Goal: Find specific page/section: Find specific page/section

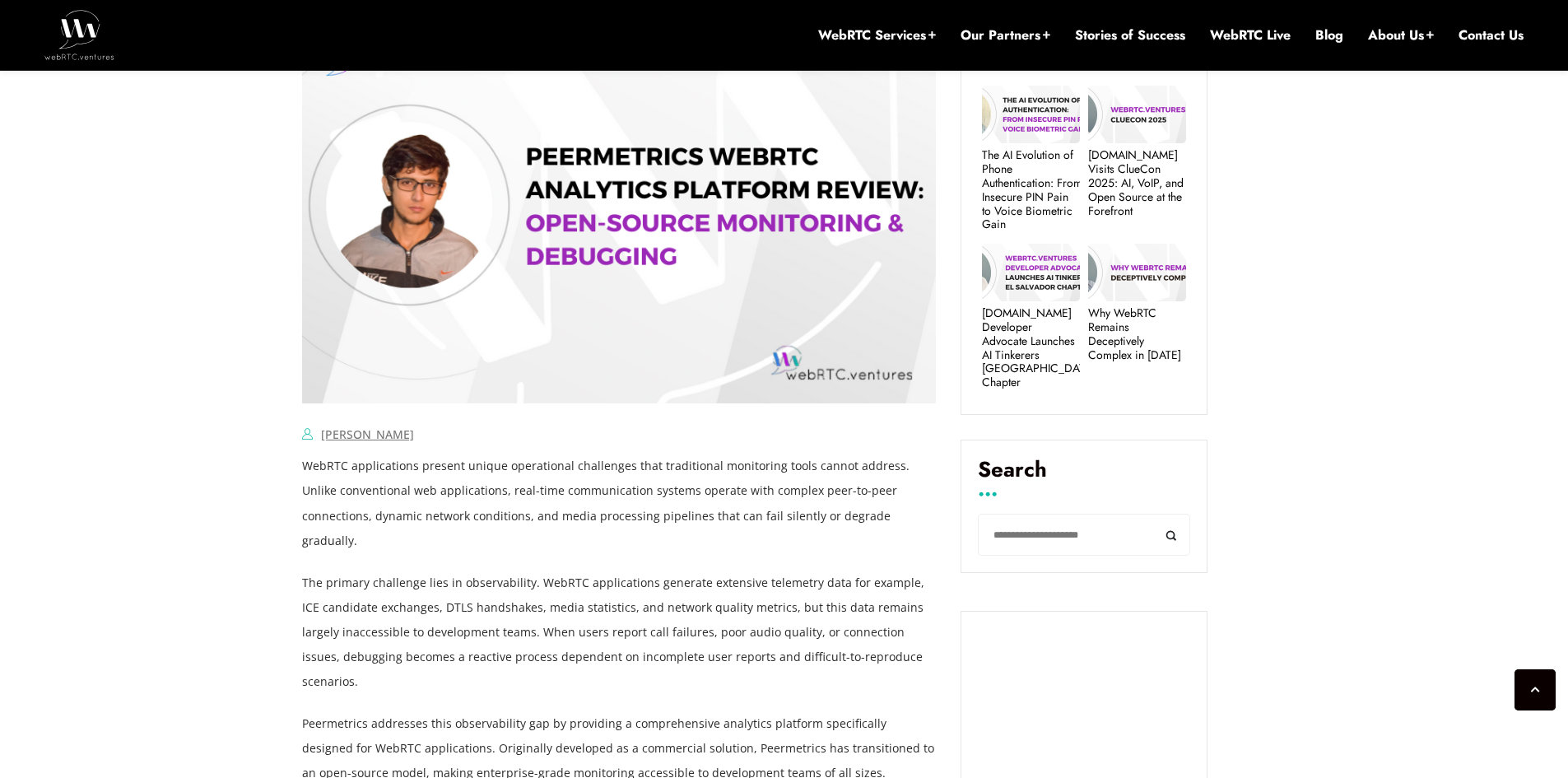
scroll to position [617, 0]
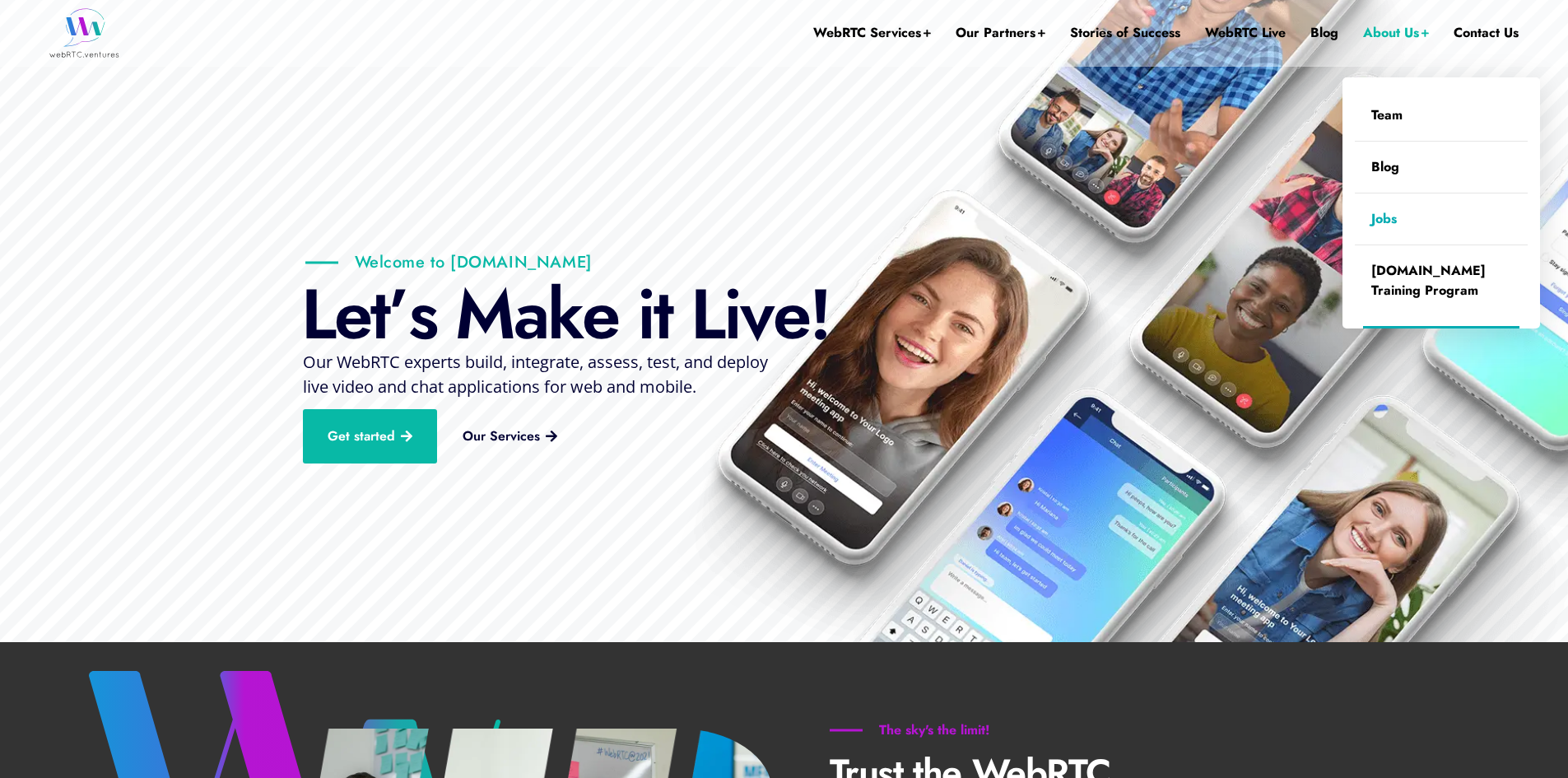
click at [1397, 226] on link "Jobs" at bounding box center [1442, 219] width 173 height 51
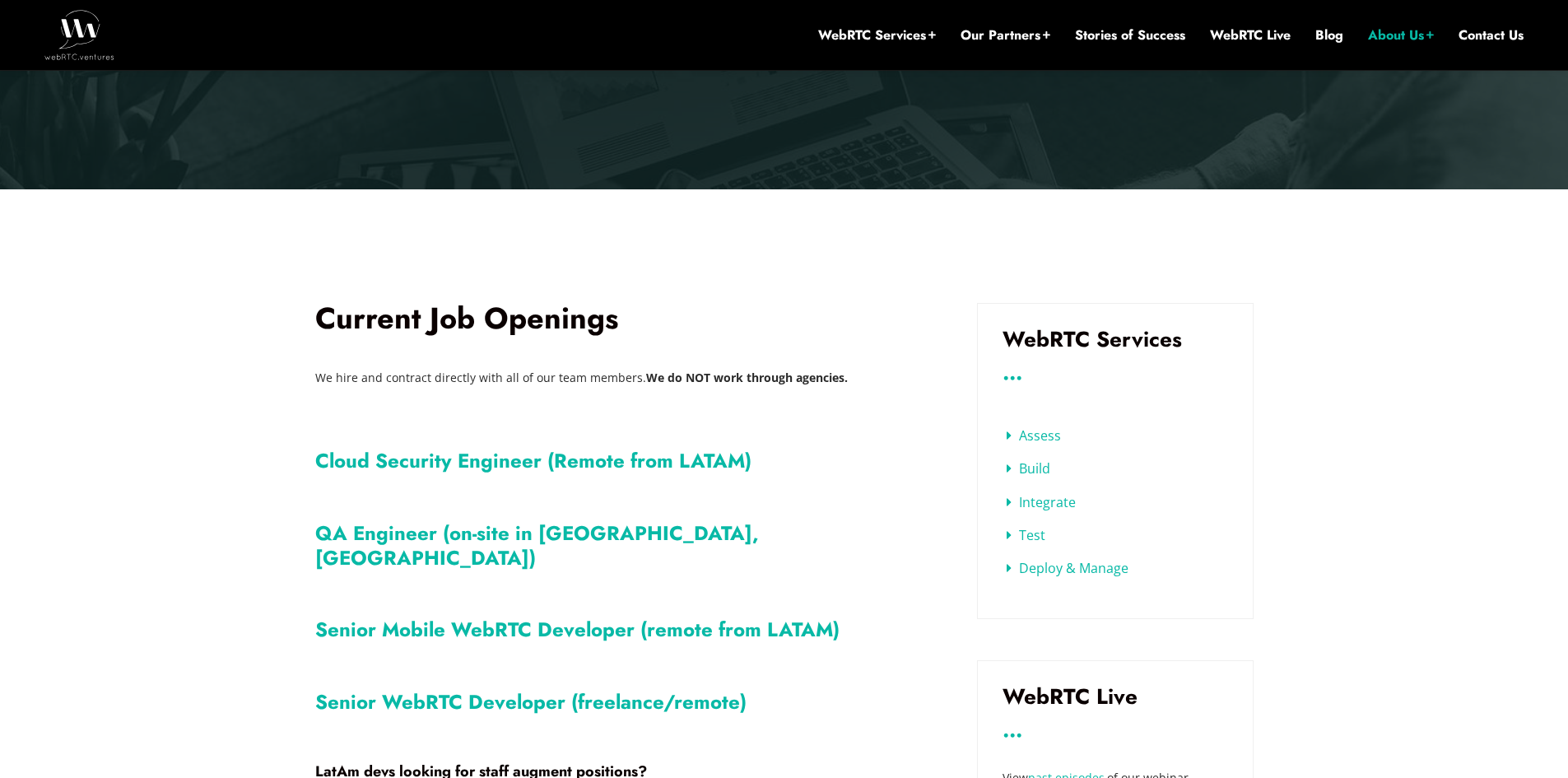
scroll to position [428, 0]
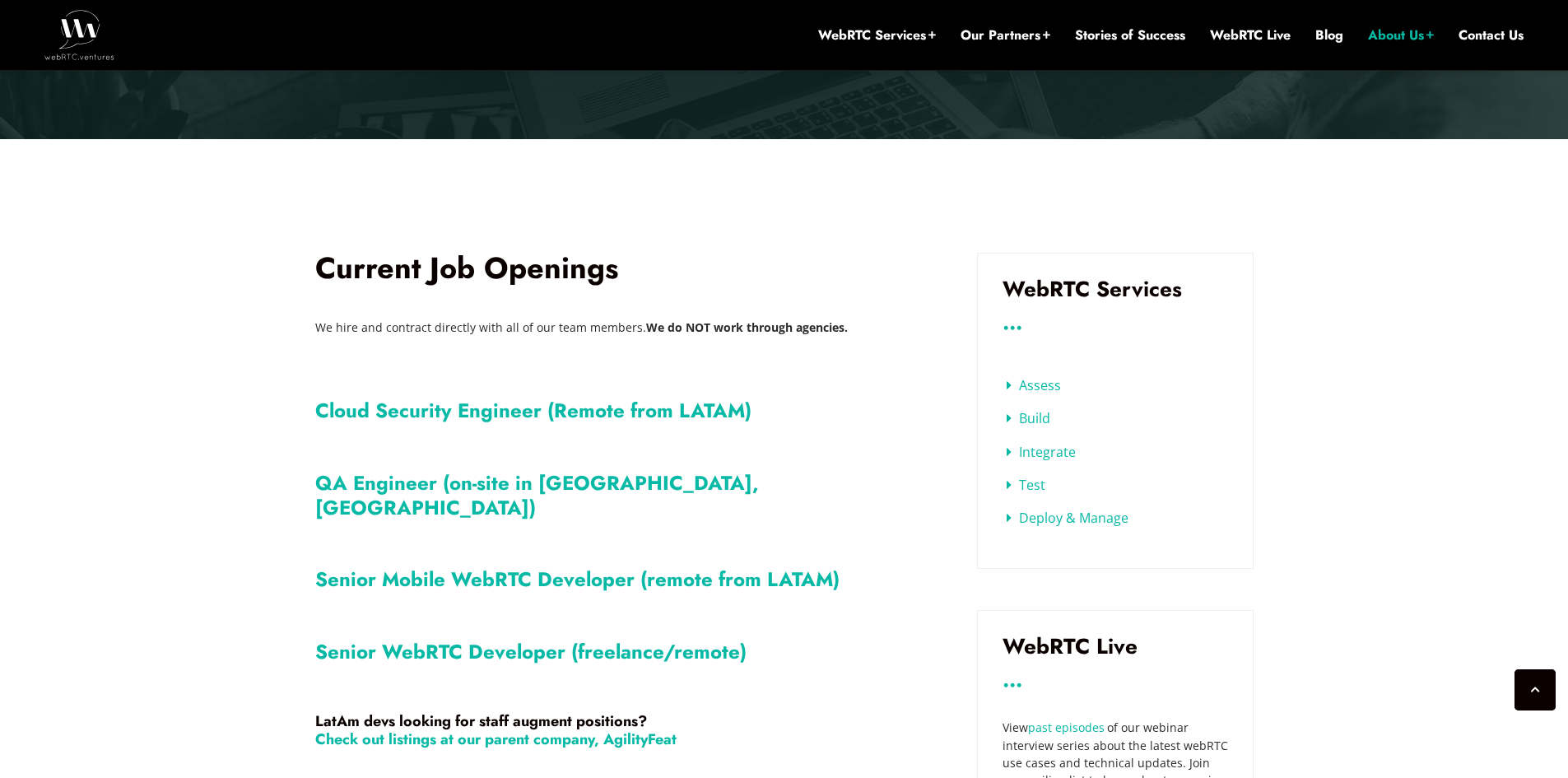
click at [658, 485] on link "QA Engineer (on-site in Montreal, Canada)" at bounding box center [537, 495] width 444 height 54
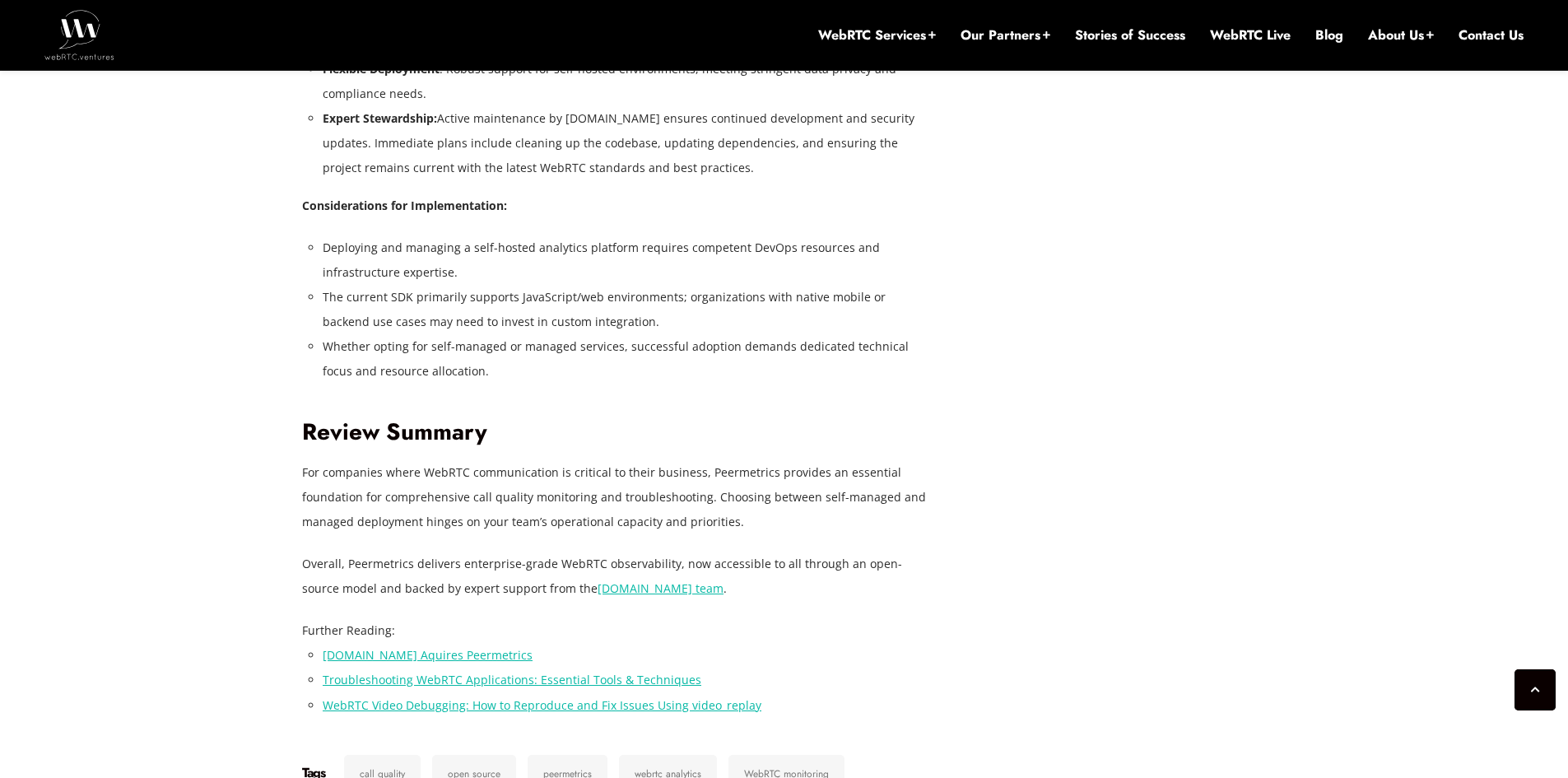
scroll to position [7039, 0]
